Goal: Transaction & Acquisition: Obtain resource

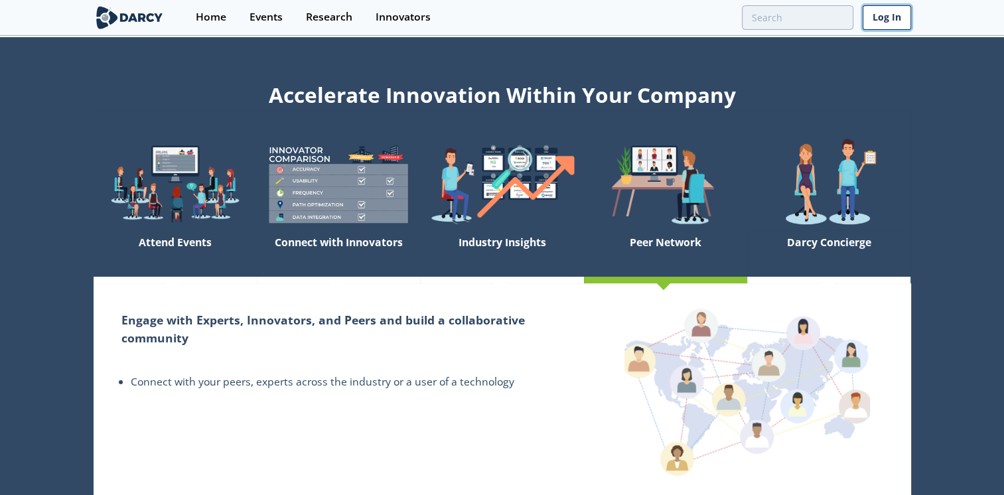
click at [885, 15] on link "Log In" at bounding box center [887, 17] width 48 height 25
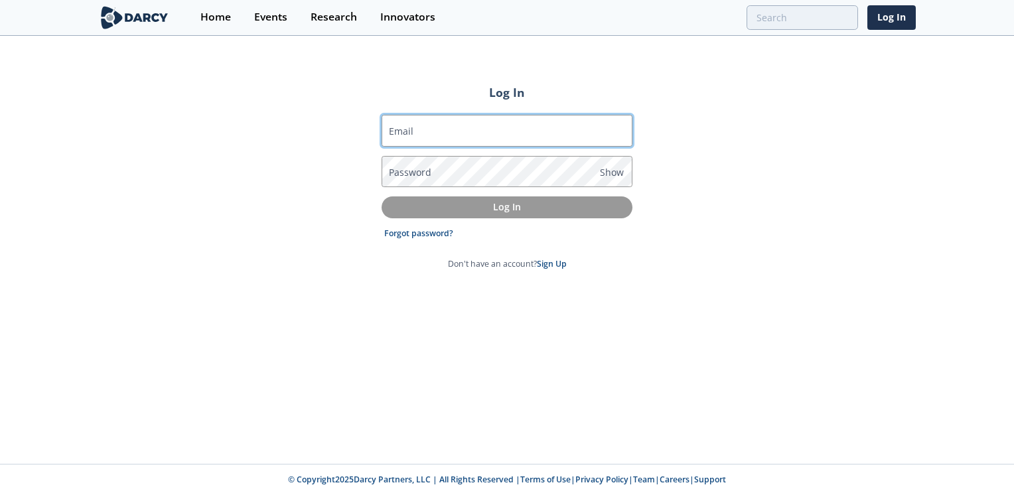
click at [448, 121] on input "Email" at bounding box center [507, 131] width 251 height 32
click at [442, 135] on input "Email" at bounding box center [507, 131] width 251 height 32
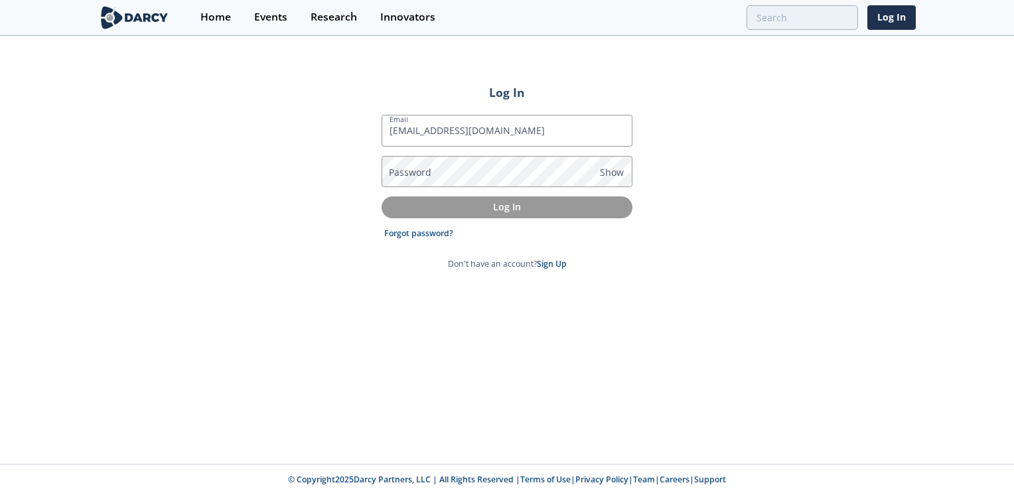
type input "[EMAIL_ADDRESS][DOMAIN_NAME]"
click at [417, 166] on label "Password" at bounding box center [410, 172] width 42 height 14
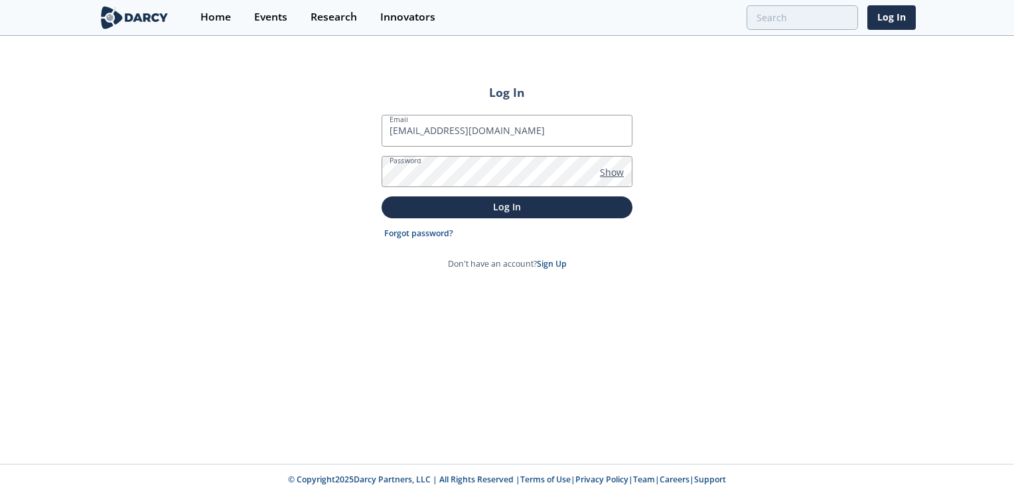
click at [619, 169] on span "Show" at bounding box center [612, 172] width 24 height 14
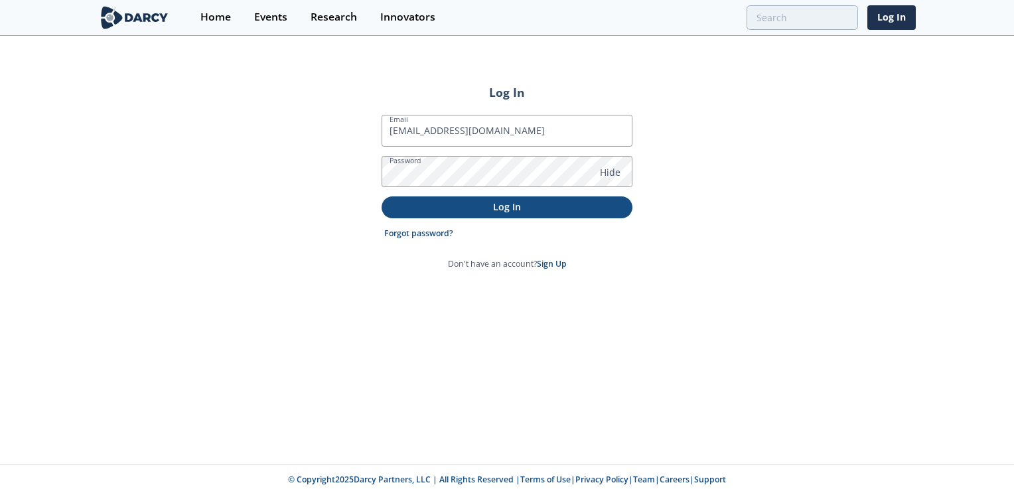
click at [520, 200] on p "Log In" at bounding box center [507, 207] width 232 height 14
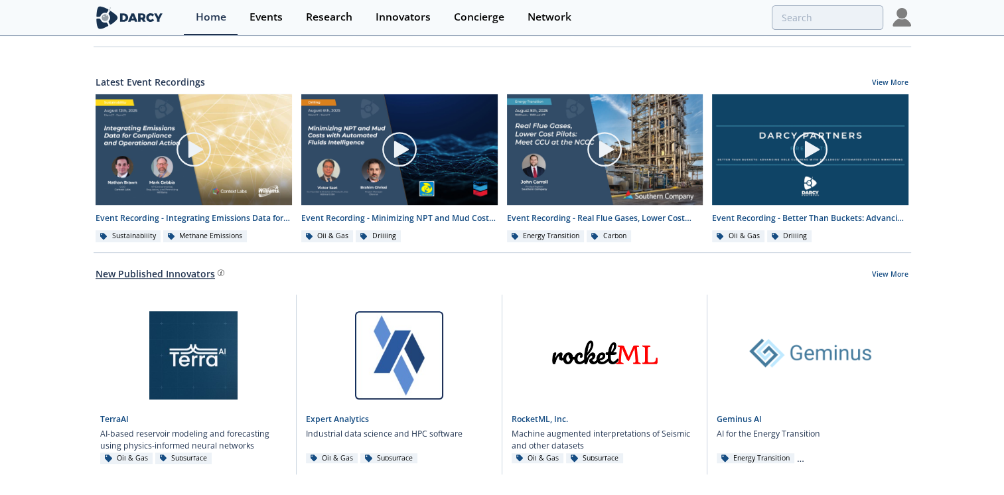
scroll to position [574, 0]
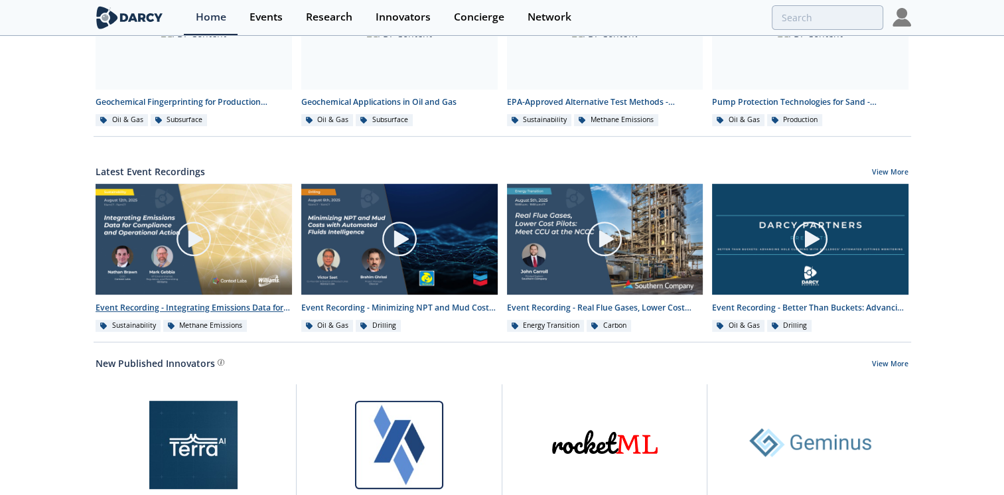
click at [214, 305] on div "Event Recording - Integrating Emissions Data for Compliance and Operational Act…" at bounding box center [194, 308] width 196 height 12
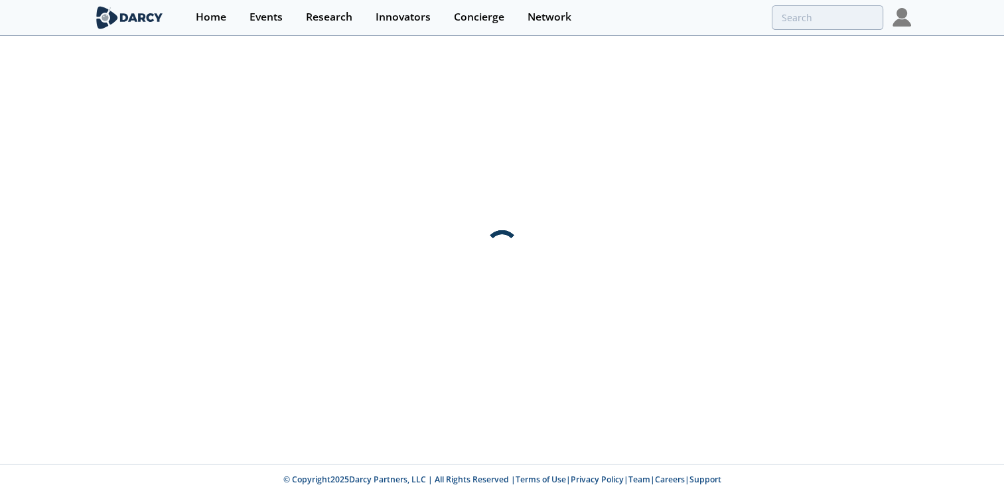
scroll to position [0, 0]
